Goal: Book appointment/travel/reservation

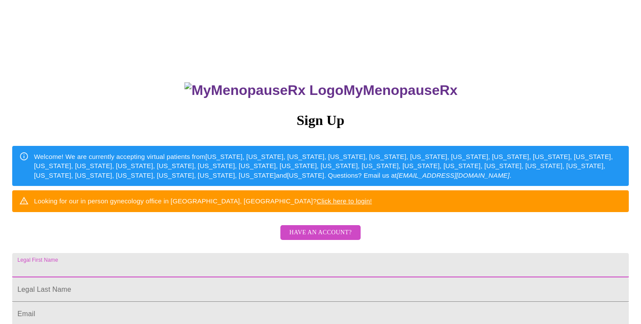
click at [289, 278] on input "Legal First Name" at bounding box center [320, 265] width 617 height 24
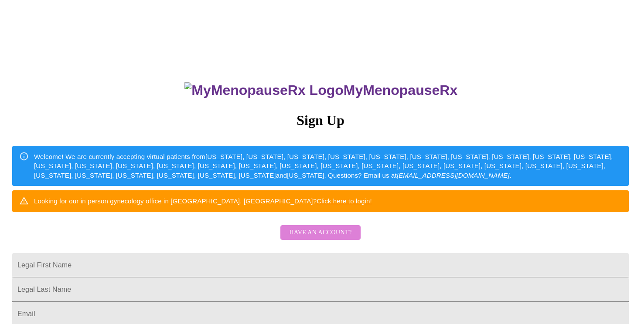
click at [344, 239] on span "Have an account?" at bounding box center [320, 233] width 62 height 11
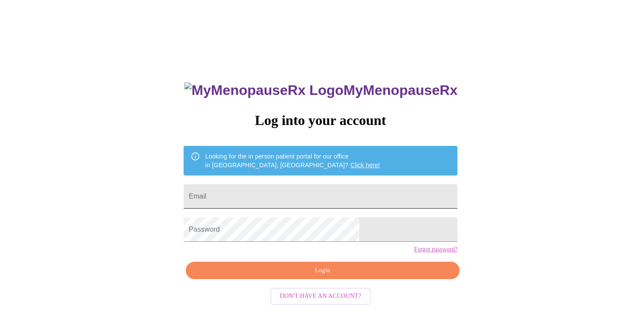
click at [314, 193] on input "Email" at bounding box center [321, 196] width 274 height 24
type input "katy.broom@gmail.com"
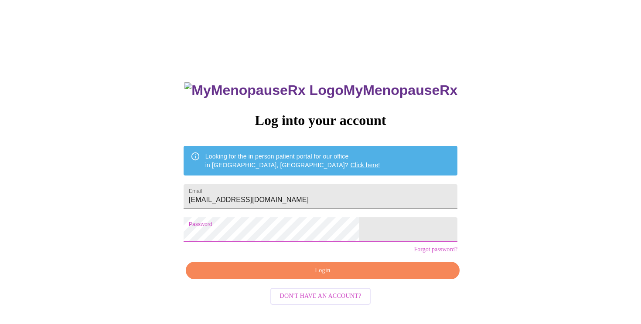
click at [313, 297] on div "MyMenopauseRx Log into your account Looking for the in person patient portal fo…" at bounding box center [320, 230] width 291 height 324
click at [311, 277] on span "Login" at bounding box center [323, 271] width 254 height 11
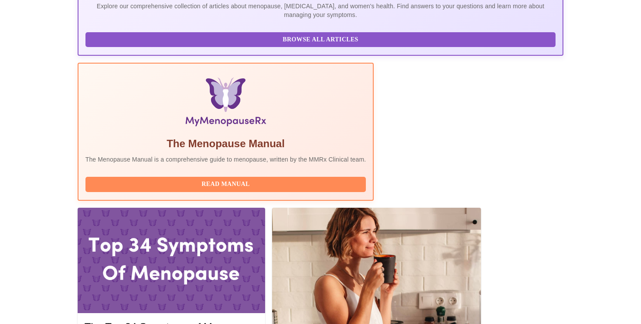
scroll to position [219, 0]
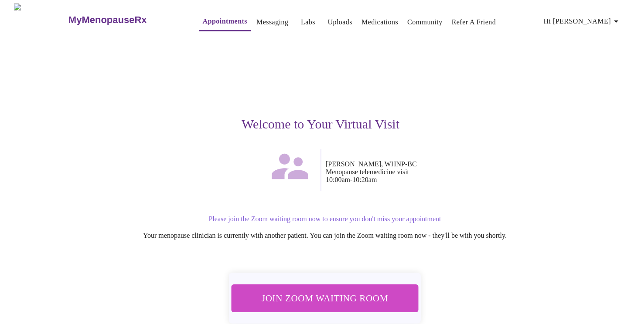
click at [342, 297] on span "Join Zoom Waiting Room" at bounding box center [325, 298] width 164 height 16
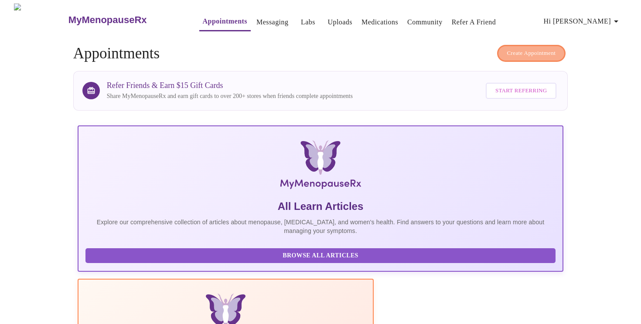
click at [525, 45] on button "Create Appointment" at bounding box center [531, 53] width 69 height 17
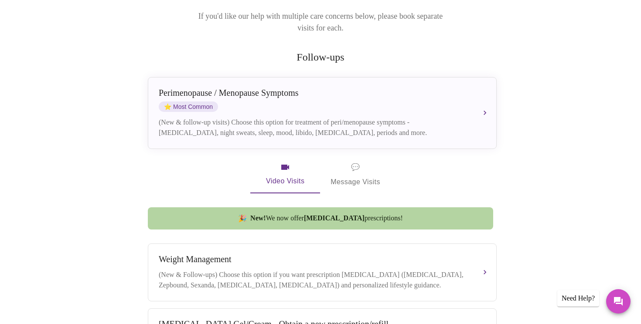
scroll to position [127, 0]
